Goal: Information Seeking & Learning: Learn about a topic

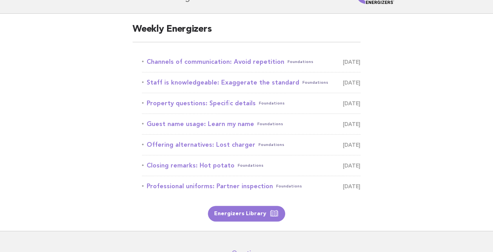
scroll to position [44, 0]
click at [172, 67] on link "Channels of communication: Avoid repetition Foundations [DATE]" at bounding box center [251, 62] width 218 height 11
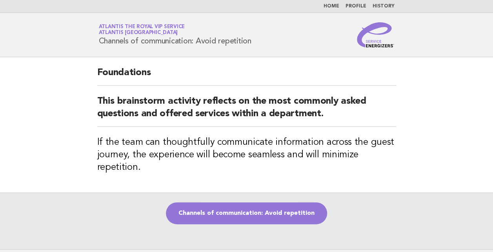
scroll to position [24, 0]
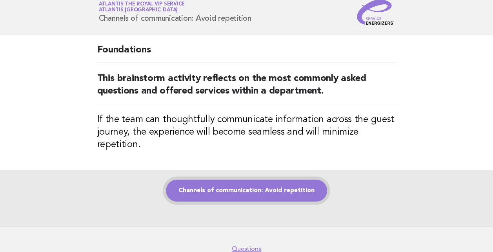
click at [237, 189] on link "Channels of communication: Avoid repetition" at bounding box center [246, 191] width 161 height 22
